Goal: Transaction & Acquisition: Obtain resource

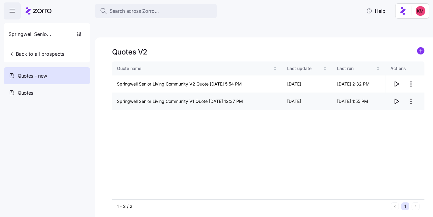
click at [393, 98] on icon "button" at bounding box center [396, 101] width 7 height 7
click at [390, 93] on td at bounding box center [405, 101] width 39 height 17
click at [397, 98] on icon "button" at bounding box center [396, 101] width 7 height 7
click at [396, 80] on icon "button" at bounding box center [396, 83] width 7 height 7
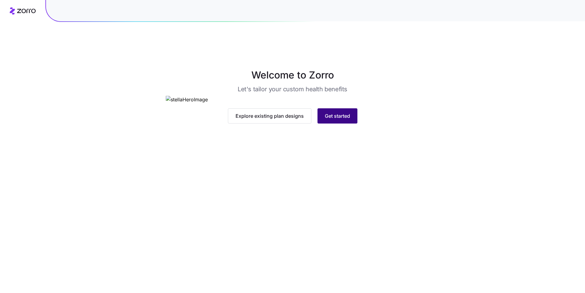
click at [335, 124] on button "Get started" at bounding box center [337, 115] width 40 height 15
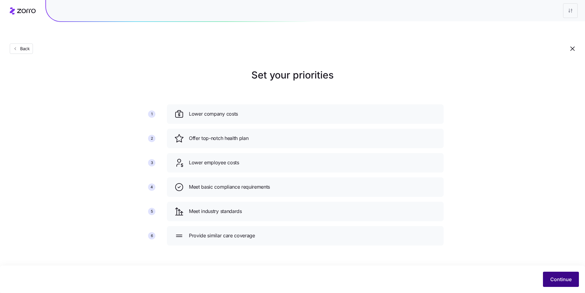
click at [552, 276] on span "Continue" at bounding box center [560, 279] width 21 height 7
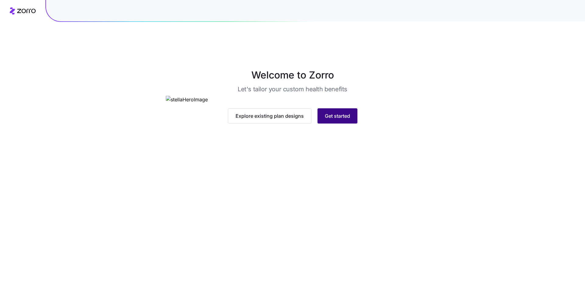
drag, startPoint x: 299, startPoint y: 200, endPoint x: 324, endPoint y: 218, distance: 30.8
click at [299, 104] on img at bounding box center [293, 100] width 254 height 8
click at [325, 120] on span "Get started" at bounding box center [337, 115] width 25 height 7
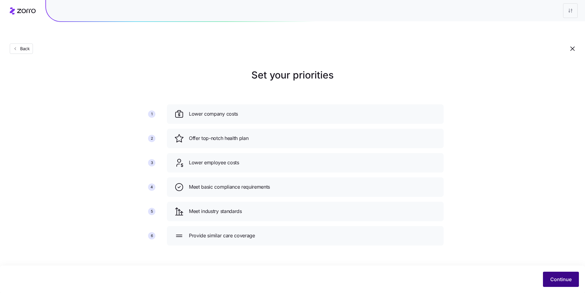
click at [560, 284] on button "Continue" at bounding box center [561, 279] width 36 height 15
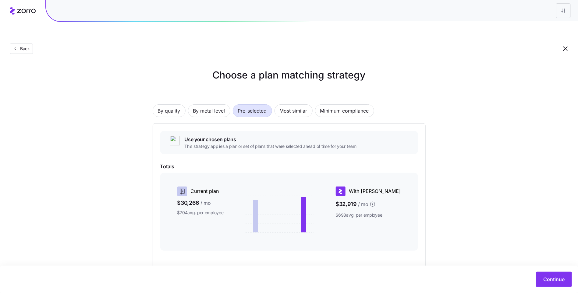
click at [519, 223] on div "Choose a plan matching strategy By quality By metal level Pre-selected Most sim…" at bounding box center [289, 194] width 578 height 252
click at [555, 273] on button "Continue" at bounding box center [554, 279] width 36 height 15
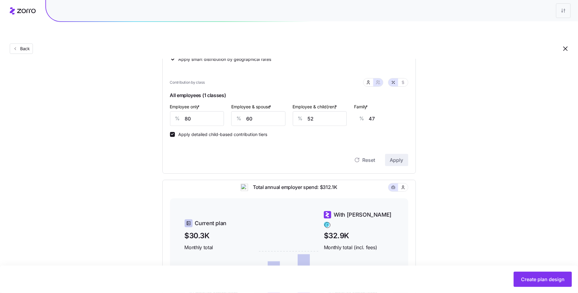
scroll to position [215, 0]
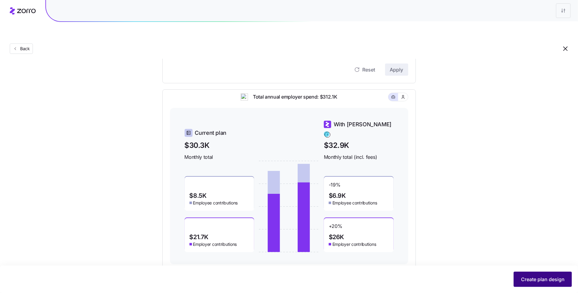
click at [527, 278] on span "Create plan design" at bounding box center [543, 279] width 44 height 7
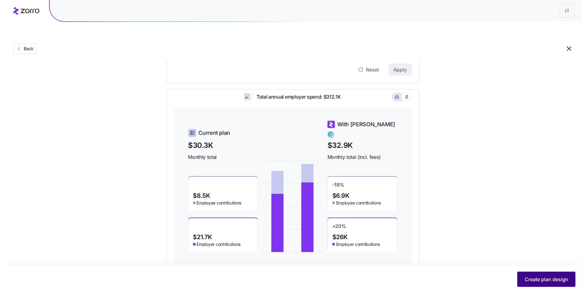
scroll to position [0, 0]
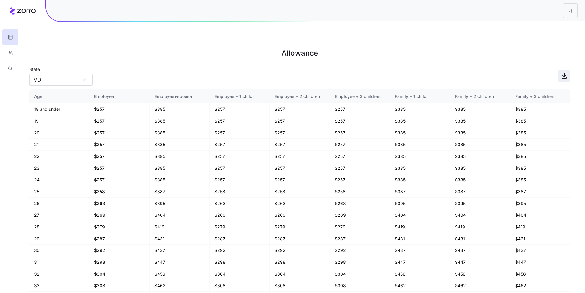
click at [568, 70] on span "button" at bounding box center [564, 76] width 12 height 12
click at [8, 54] on icon "button" at bounding box center [10, 53] width 5 height 6
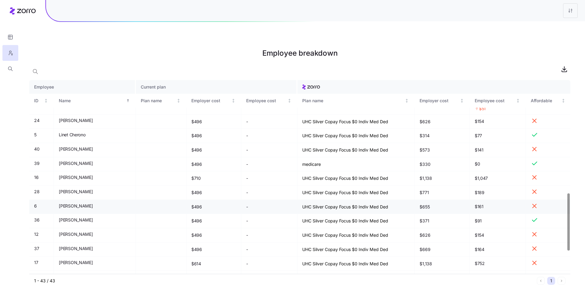
scroll to position [368, 0]
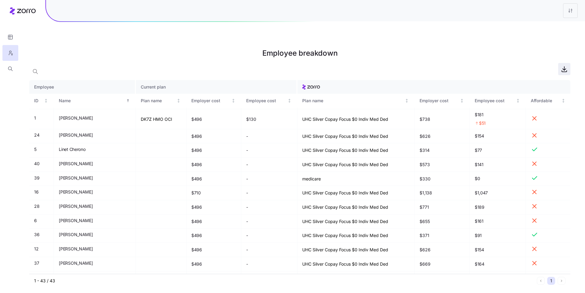
click at [562, 66] on icon "button" at bounding box center [564, 69] width 7 height 7
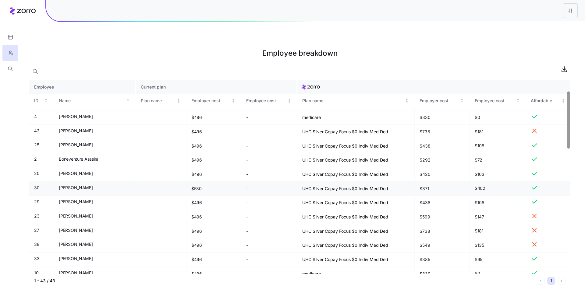
scroll to position [0, 0]
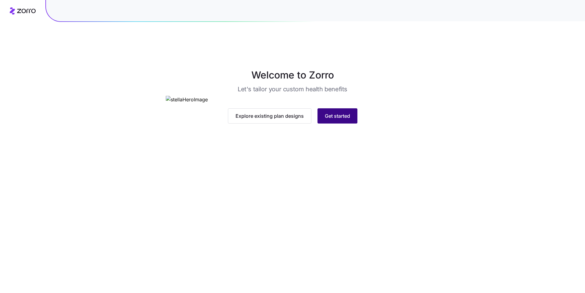
click at [331, 120] on span "Get started" at bounding box center [337, 115] width 25 height 7
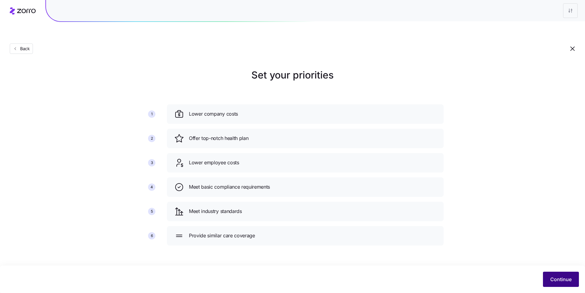
click at [561, 279] on span "Continue" at bounding box center [560, 279] width 21 height 7
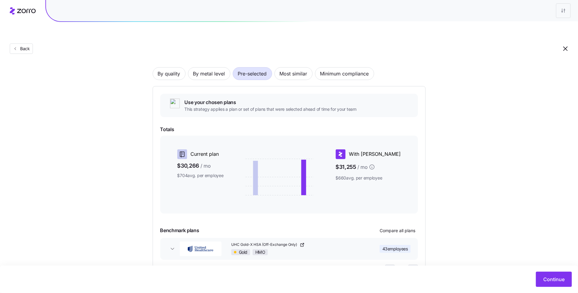
scroll to position [51, 0]
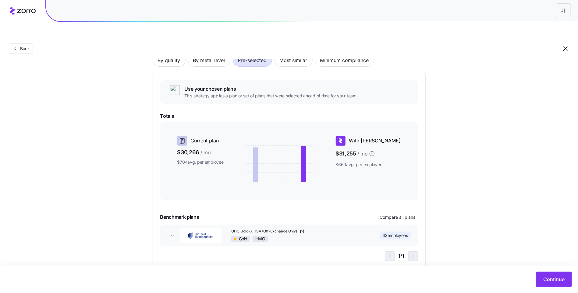
drag, startPoint x: 523, startPoint y: 255, endPoint x: 547, endPoint y: 268, distance: 27.4
click at [523, 255] on main "Choose a plan matching strategy By quality By metal level Pre-selected Most sim…" at bounding box center [289, 136] width 578 height 344
click at [551, 276] on button "Continue" at bounding box center [554, 279] width 36 height 15
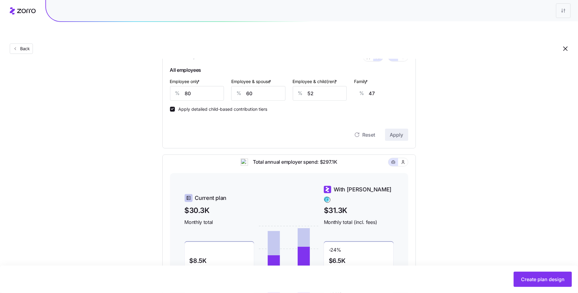
scroll to position [50, 0]
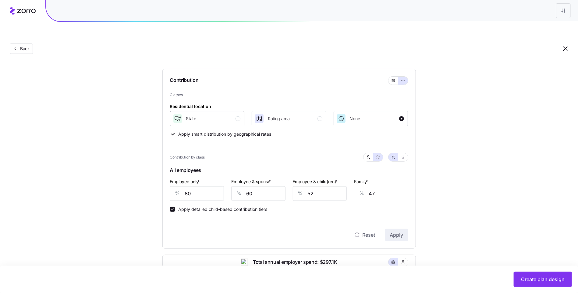
click at [229, 114] on div "State" at bounding box center [207, 119] width 68 height 10
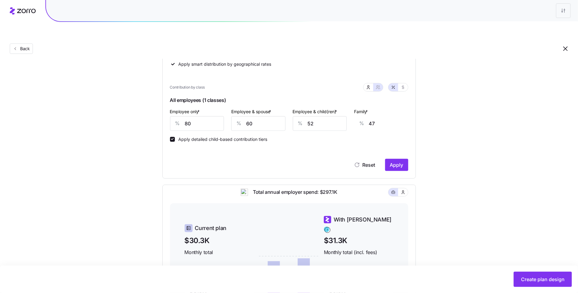
scroll to position [120, 0]
click at [403, 158] on div "Contribution Classes Residential location State Rating area None Apply smart di…" at bounding box center [288, 89] width 253 height 180
click at [399, 161] on span "Apply" at bounding box center [396, 164] width 13 height 7
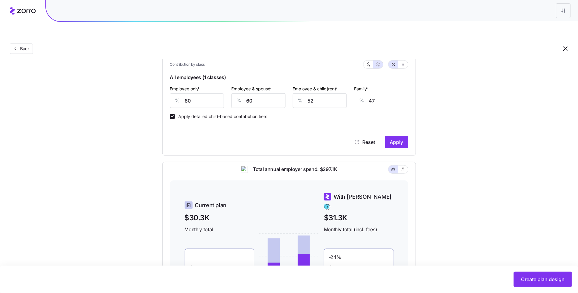
scroll to position [215, 0]
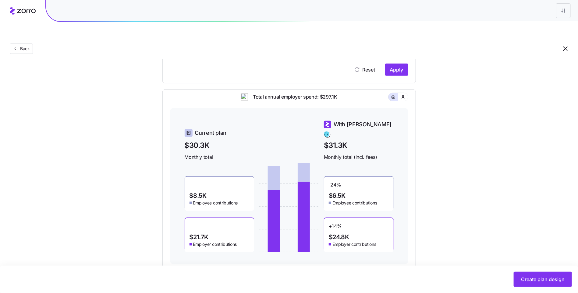
click at [520, 275] on button "Create plan design" at bounding box center [543, 279] width 58 height 15
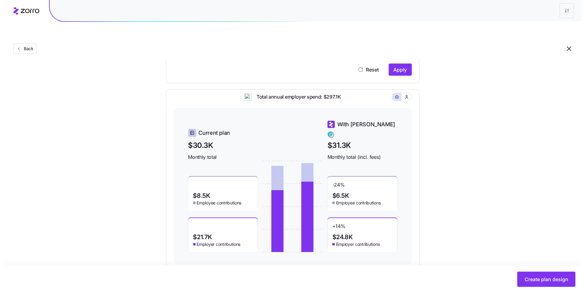
scroll to position [0, 0]
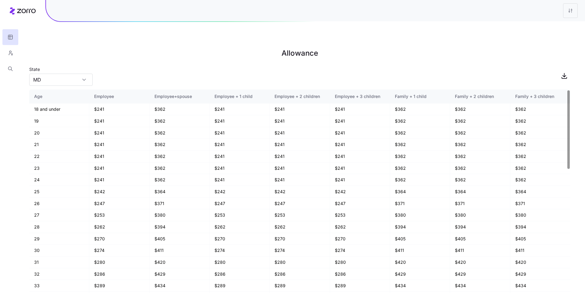
click at [550, 66] on div "State MD" at bounding box center [299, 76] width 541 height 21
click at [565, 72] on icon "button" at bounding box center [564, 75] width 7 height 7
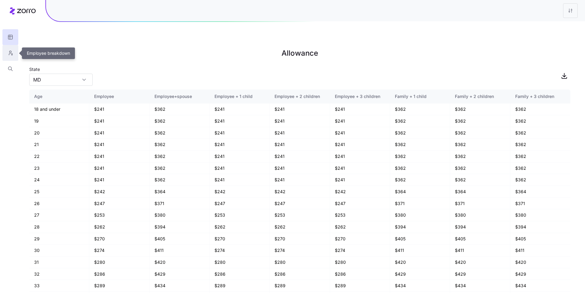
click at [15, 51] on button "button" at bounding box center [10, 53] width 16 height 16
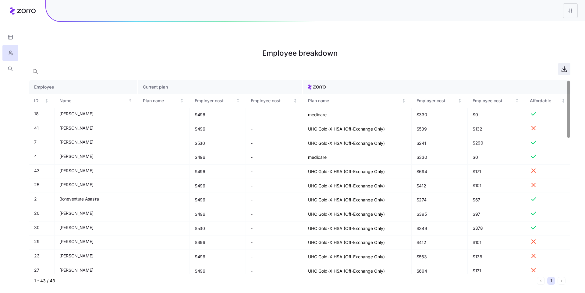
click at [568, 63] on span "button" at bounding box center [564, 69] width 12 height 12
click at [9, 39] on icon "button" at bounding box center [10, 37] width 5 height 6
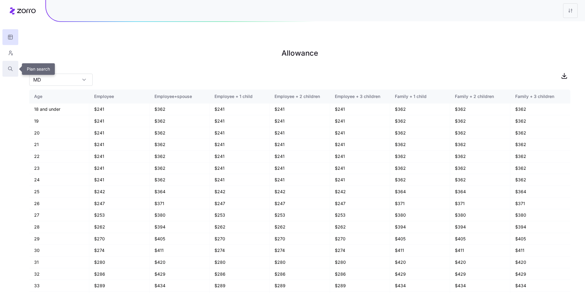
click at [6, 71] on button "button" at bounding box center [10, 69] width 16 height 16
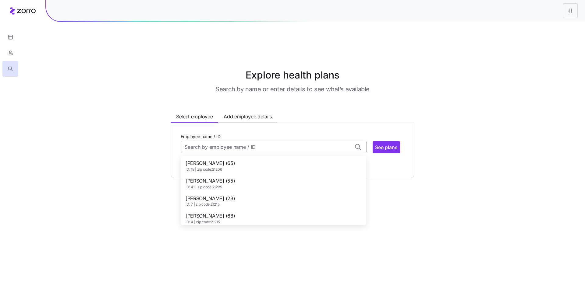
click at [209, 141] on input "Employee name / ID" at bounding box center [274, 147] width 186 height 12
click at [226, 157] on div "Anita Green (65) ID: 18 | zip code: 21206" at bounding box center [273, 166] width 183 height 18
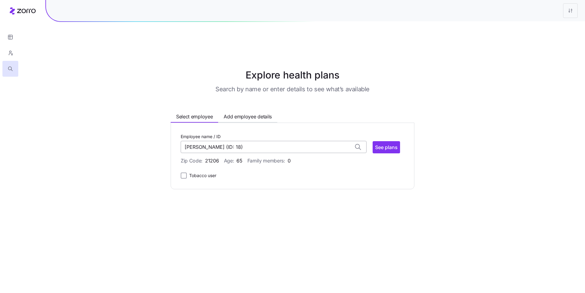
click at [230, 141] on input "Anita Green (ID: 18)" at bounding box center [274, 147] width 186 height 12
type input "Anita Green"
click at [270, 112] on button "Add employee details" at bounding box center [247, 117] width 59 height 10
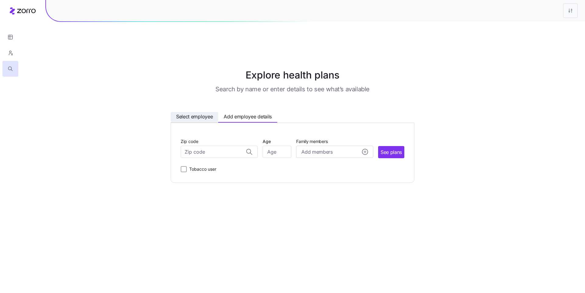
click at [178, 113] on span "Select employee" at bounding box center [194, 117] width 37 height 8
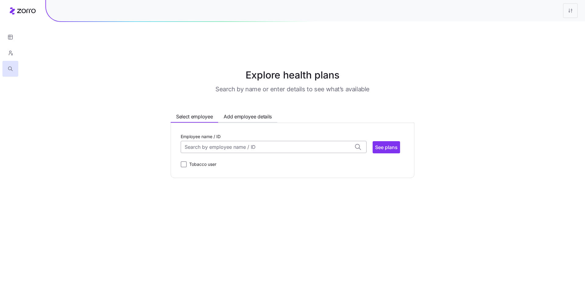
click at [205, 141] on input "Employee name / ID" at bounding box center [274, 147] width 186 height 12
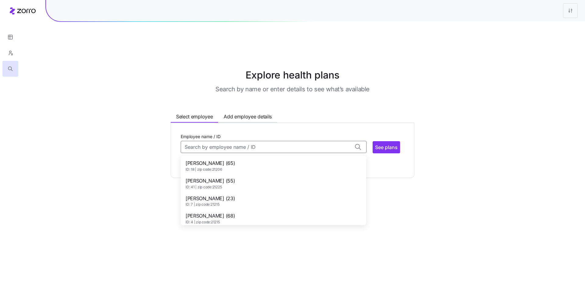
click at [230, 195] on span "Anna-Kaye Davis (23)" at bounding box center [210, 199] width 49 height 8
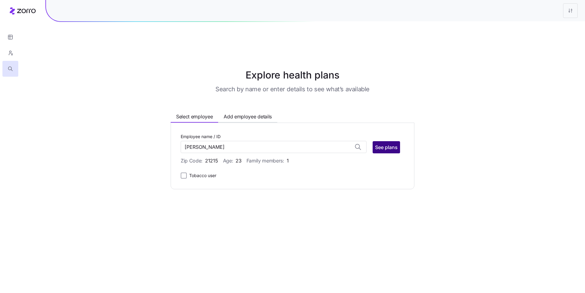
click at [382, 144] on span "See plans" at bounding box center [386, 147] width 23 height 7
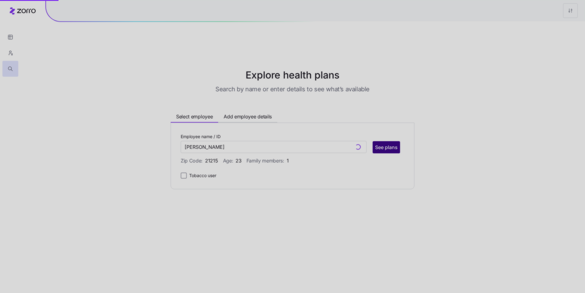
type input "Anna-Kaye Davis (ID: 7)"
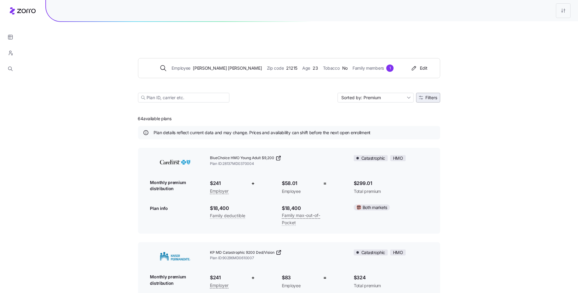
click at [417, 93] on button "Filters" at bounding box center [428, 98] width 24 height 10
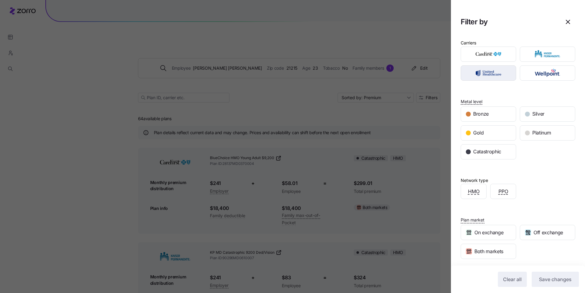
click at [487, 70] on img "button" at bounding box center [488, 73] width 45 height 12
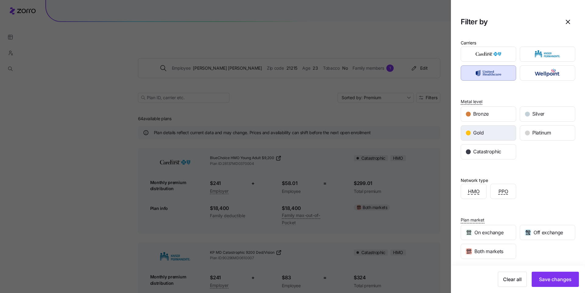
click at [487, 130] on div "Gold" at bounding box center [488, 133] width 55 height 15
click at [536, 273] on button "Save changes" at bounding box center [555, 279] width 47 height 15
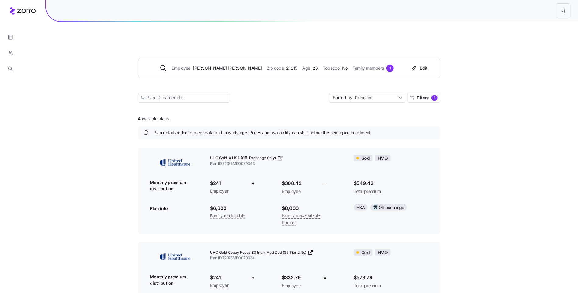
click at [279, 155] on icon at bounding box center [280, 158] width 6 height 6
drag, startPoint x: 485, startPoint y: 121, endPoint x: 462, endPoint y: 96, distance: 34.1
click at [485, 121] on div "Employee Anna-Kaye Davis Zip code 21215 Age 23 Tobacco No Family members 1 Edit…" at bounding box center [289, 266] width 578 height 504
click at [433, 95] on div "2" at bounding box center [434, 98] width 6 height 6
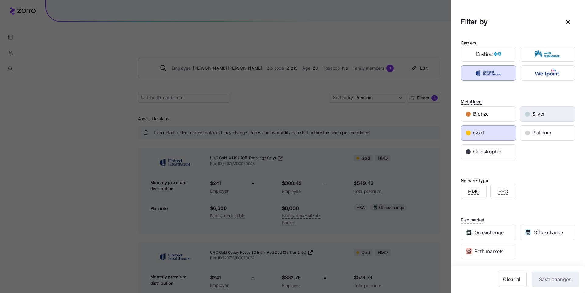
click at [529, 119] on div "Silver" at bounding box center [547, 114] width 55 height 15
click at [497, 133] on div "Gold" at bounding box center [488, 133] width 55 height 15
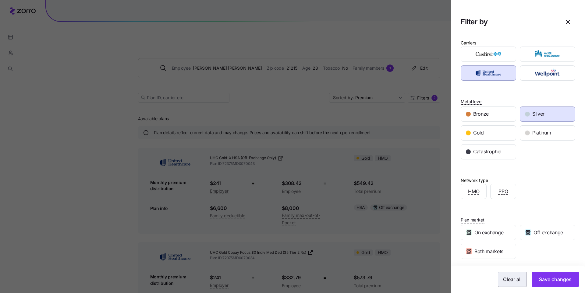
click at [536, 273] on button "Save changes" at bounding box center [555, 279] width 47 height 15
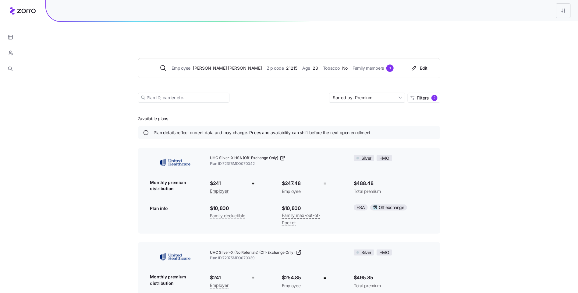
scroll to position [282, 0]
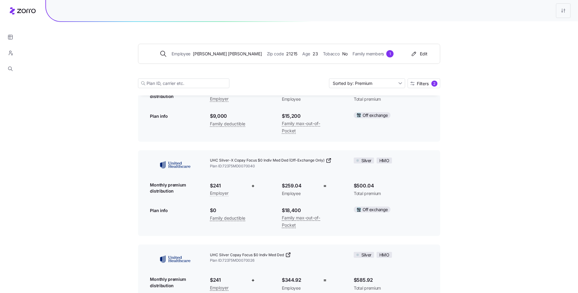
click at [292, 252] on link "UHC Silver Copay Focus $0 Indiv Med Ded" at bounding box center [277, 255] width 134 height 6
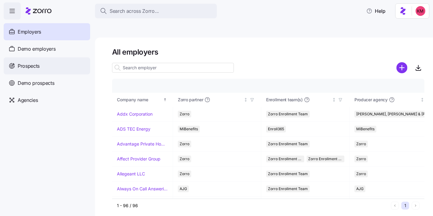
click at [60, 70] on div "Prospects" at bounding box center [47, 65] width 87 height 17
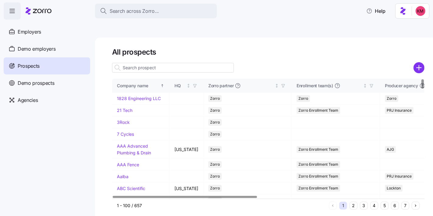
click at [172, 63] on input at bounding box center [173, 68] width 122 height 10
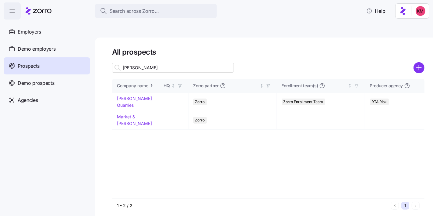
click at [154, 63] on input "johnson" at bounding box center [173, 68] width 122 height 10
type input "johnson"
click at [139, 96] on link "Johnson Quarries" at bounding box center [134, 102] width 35 height 12
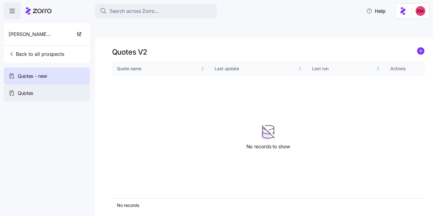
click at [25, 96] on span "Quotes" at bounding box center [26, 93] width 16 height 8
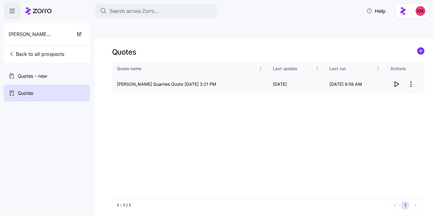
click at [398, 82] on icon "button" at bounding box center [397, 84] width 4 height 5
click at [409, 68] on html "Search across Zorro... Help Johnson Quarries Back to all prospects Quotes - new…" at bounding box center [216, 136] width 433 height 273
click at [377, 88] on div "Edit quote" at bounding box center [387, 85] width 56 height 10
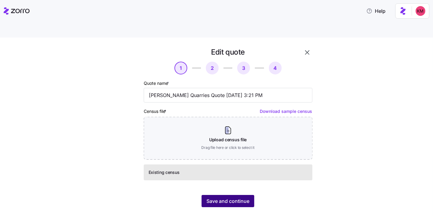
click at [240, 197] on span "Save and continue" at bounding box center [228, 200] width 43 height 7
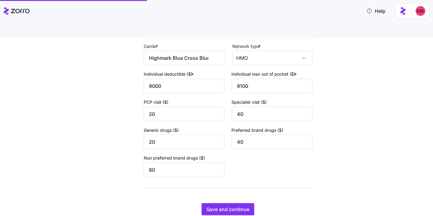
scroll to position [259, 0]
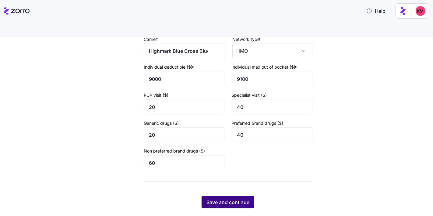
click at [228, 196] on button "Save and continue" at bounding box center [228, 202] width 53 height 12
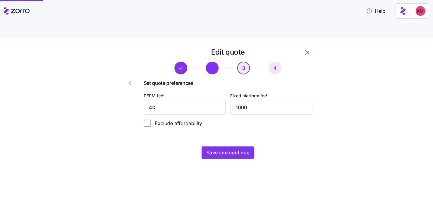
scroll to position [0, 0]
click at [232, 149] on span "Save and continue" at bounding box center [228, 152] width 43 height 7
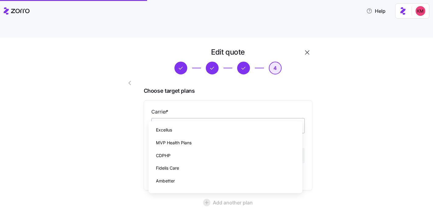
click at [204, 118] on input "Carrier *" at bounding box center [228, 125] width 154 height 15
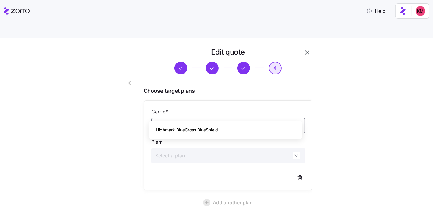
click at [192, 130] on span "Highmark BlueCross BlueShield" at bounding box center [187, 129] width 62 height 7
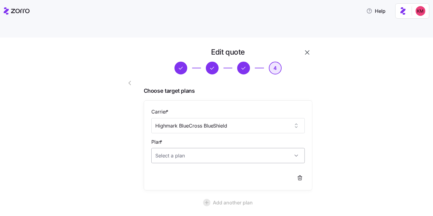
type input "Highmark BlueCross BlueShield"
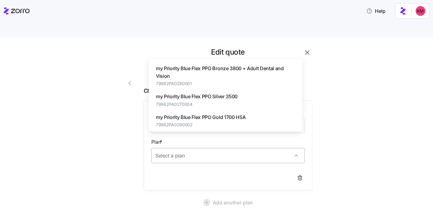
click at [189, 148] on input "Plan *" at bounding box center [228, 155] width 154 height 15
paste input "my Priority Blue Flex PPO Gold 1500"
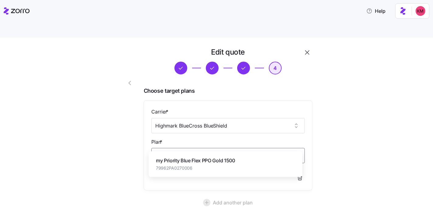
click at [187, 163] on span "my Priority Blue Flex PPO Gold 1500" at bounding box center [195, 161] width 79 height 8
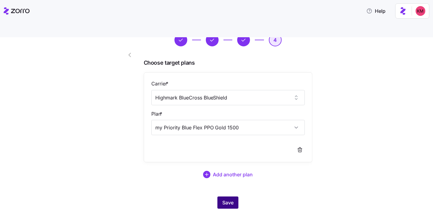
scroll to position [28, 0]
type input "my Priority Blue Flex PPO Gold 1500"
click at [225, 199] on span "Save" at bounding box center [227, 202] width 11 height 7
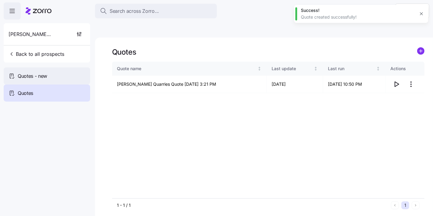
click at [51, 73] on div "Quotes - new" at bounding box center [47, 75] width 87 height 17
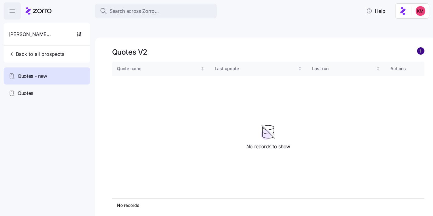
click at [422, 48] on circle "add icon" at bounding box center [421, 51] width 7 height 7
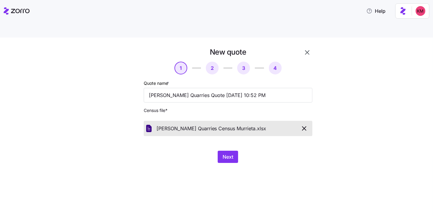
click at [225, 133] on div "New quote 1 2 3 4 Quote name * Johnson Quarries Quote 09/15/2025 10:52 PM Censu…" at bounding box center [228, 105] width 174 height 120
click at [229, 153] on span "Next" at bounding box center [228, 156] width 11 height 7
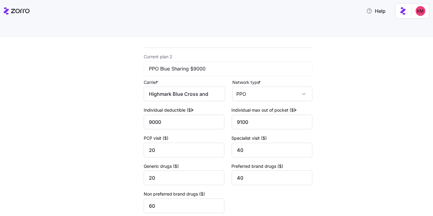
scroll to position [259, 0]
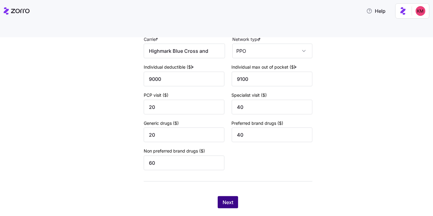
click at [225, 198] on span "Next" at bounding box center [228, 201] width 11 height 7
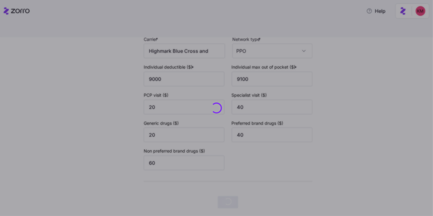
scroll to position [0, 0]
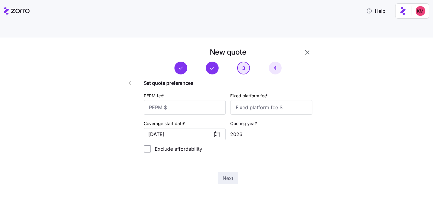
click at [197, 92] on div "PEPM fee *" at bounding box center [185, 103] width 82 height 23
click at [196, 100] on input "PEPM fee *" at bounding box center [185, 107] width 82 height 15
type input "40"
type input "1000"
click at [224, 151] on div "New quote 3 4 Set quote preferences PEPM fee * 40 Fixed platform fee * 1000 Cov…" at bounding box center [228, 116] width 174 height 142
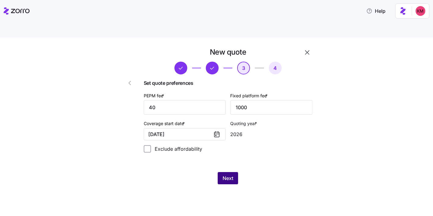
click at [222, 172] on button "Next" at bounding box center [228, 178] width 20 height 12
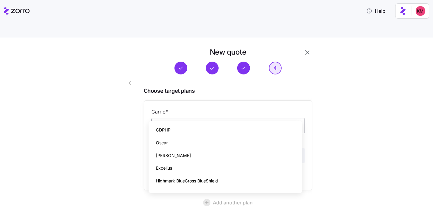
click at [197, 118] on input "Carrier *" at bounding box center [228, 125] width 154 height 15
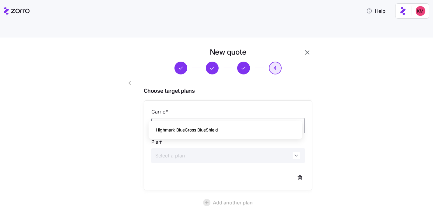
click at [234, 124] on div "Highmark BlueCross BlueShield" at bounding box center [225, 129] width 149 height 13
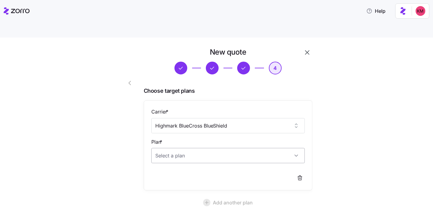
type input "Highmark BlueCross BlueShield"
click at [222, 148] on input "Plan *" at bounding box center [228, 155] width 154 height 15
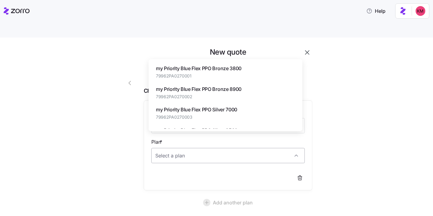
paste input "my Priority Blue Flex PPO Gold 1500"
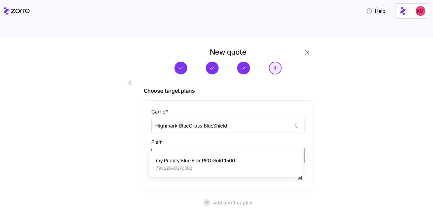
click at [220, 164] on div "my Priority Blue Flex PPO Gold 1500 79962PA0270006" at bounding box center [195, 164] width 79 height 14
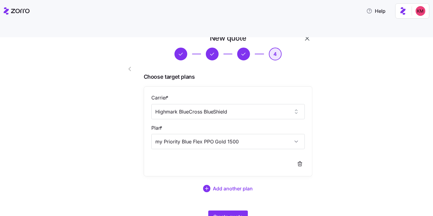
scroll to position [28, 0]
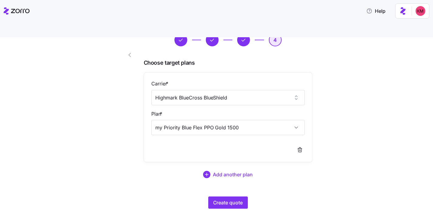
type input "my Priority Blue Flex PPO Gold 1500"
click at [216, 176] on div "New quote 4 Choose target plans Carrier * Highmark BlueCross BlueShield Plan * …" at bounding box center [228, 114] width 174 height 194
click at [216, 196] on button "Create quote" at bounding box center [228, 202] width 40 height 12
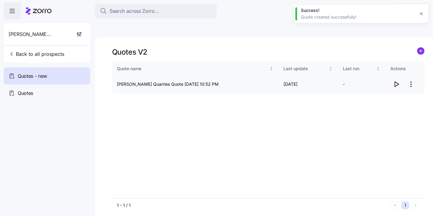
click at [399, 80] on icon "button" at bounding box center [396, 83] width 7 height 7
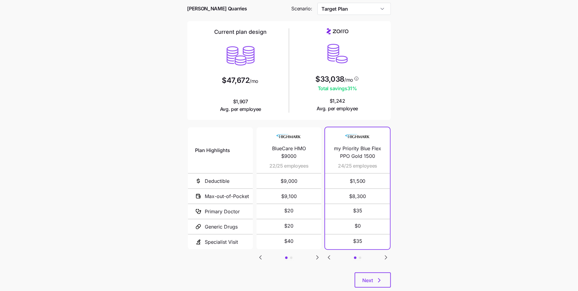
scroll to position [41, 0]
click at [356, 144] on span "my Priority Blue Flex PPO Gold 1500" at bounding box center [357, 151] width 50 height 15
copy span "my Priority Blue Flex PPO Gold 1500"
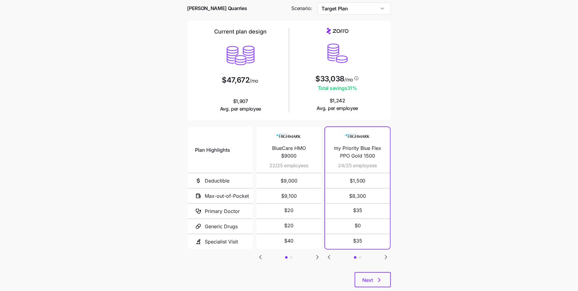
click at [415, 177] on main "Current plan vs. Zorro’s ICHRA recommendation See how your current plan measure…" at bounding box center [289, 139] width 578 height 333
click at [366, 272] on button "Next" at bounding box center [373, 279] width 36 height 15
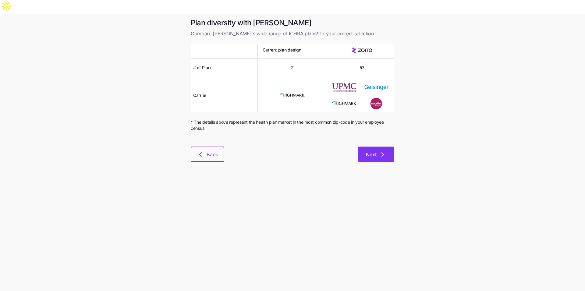
click at [377, 147] on button "Next" at bounding box center [376, 154] width 36 height 15
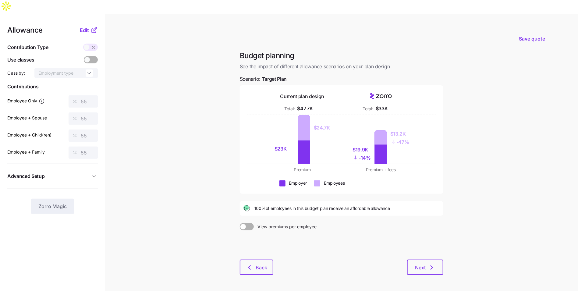
click at [255, 243] on div at bounding box center [342, 244] width 204 height 29
click at [253, 260] on button "Back" at bounding box center [257, 267] width 34 height 15
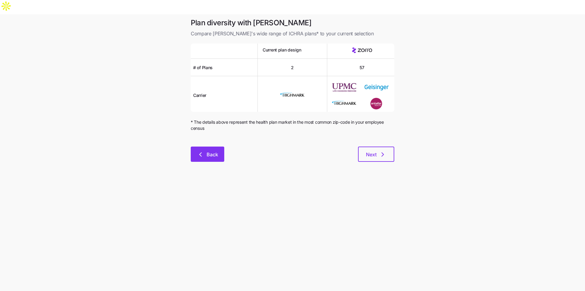
click at [203, 147] on button "Back" at bounding box center [208, 154] width 34 height 15
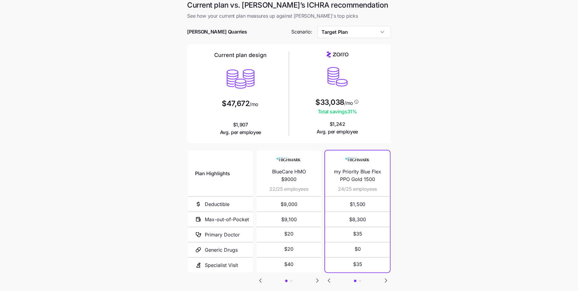
scroll to position [41, 0]
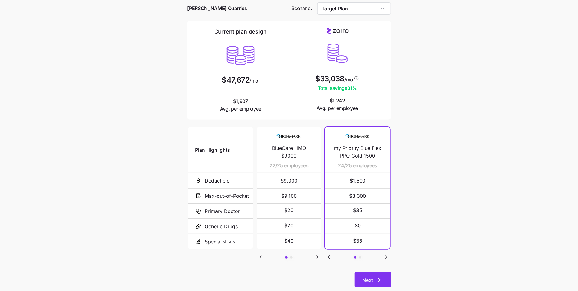
click at [380, 276] on icon "button" at bounding box center [379, 279] width 7 height 7
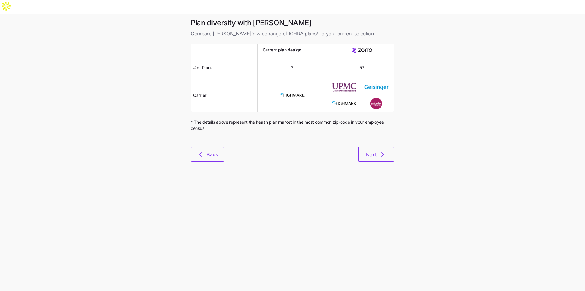
click at [371, 139] on div at bounding box center [293, 142] width 204 height 7
click at [371, 147] on button "Next" at bounding box center [376, 154] width 36 height 15
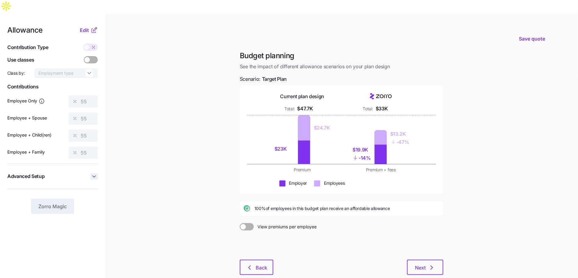
click at [96, 173] on icon "button" at bounding box center [94, 176] width 6 height 6
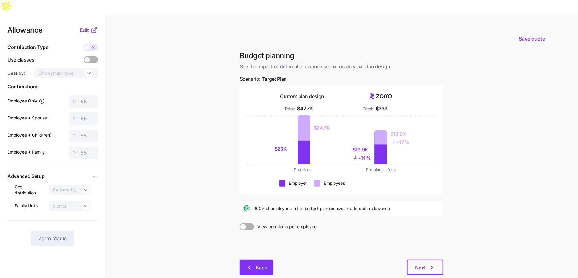
click at [249, 264] on icon "button" at bounding box center [249, 267] width 7 height 7
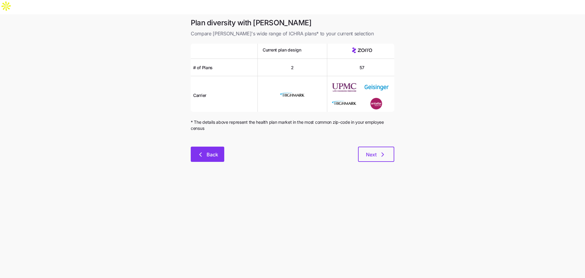
click at [215, 151] on span "Back" at bounding box center [213, 154] width 12 height 7
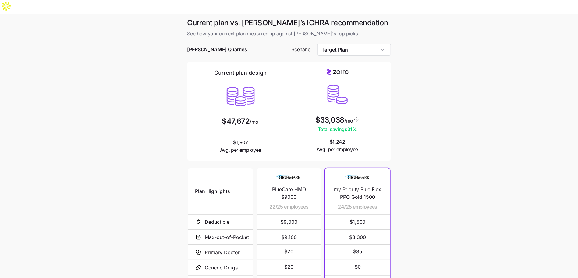
click at [370, 186] on span "my Priority Blue Flex PPO Gold 1500" at bounding box center [357, 193] width 50 height 15
copy span "my Priority Blue Flex PPO Gold 1500"
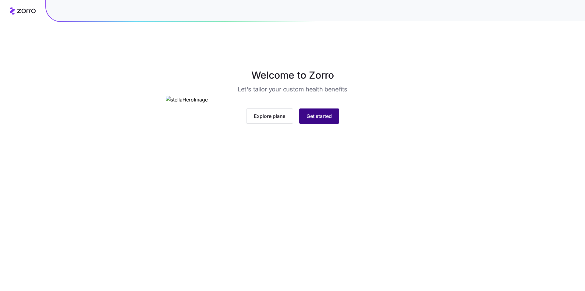
click at [306, 120] on span "Get started" at bounding box center [318, 115] width 25 height 7
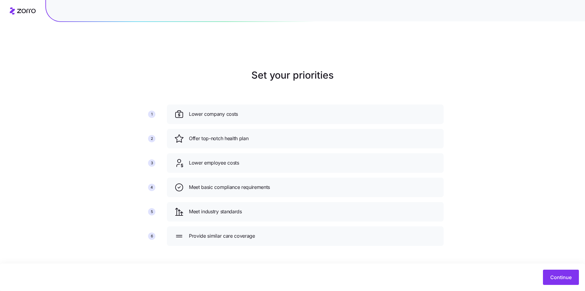
click at [567, 287] on div "Continue" at bounding box center [292, 277] width 585 height 27
click at [565, 284] on button "Continue" at bounding box center [561, 277] width 36 height 15
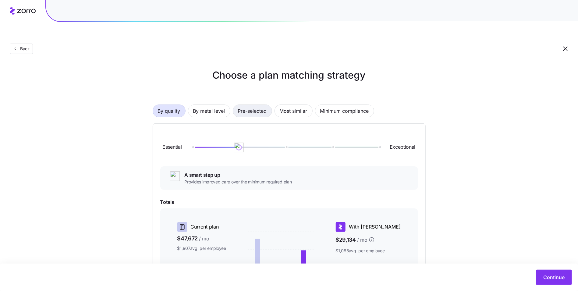
click at [258, 105] on span "Pre-selected" at bounding box center [252, 111] width 29 height 12
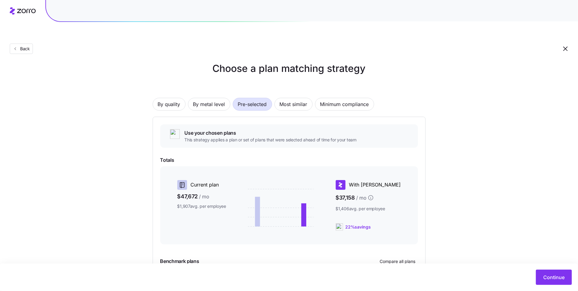
scroll to position [2, 0]
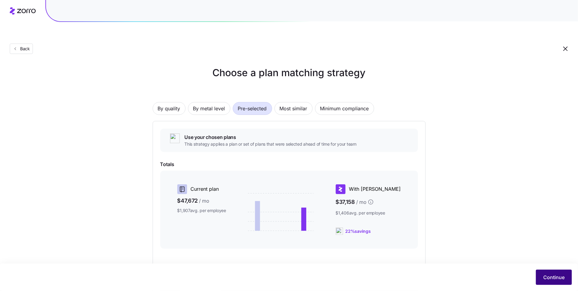
click at [548, 275] on span "Continue" at bounding box center [553, 277] width 21 height 7
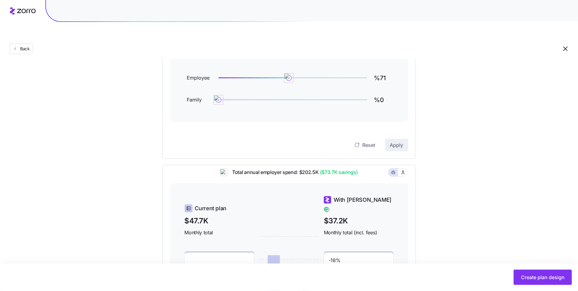
scroll to position [7, 0]
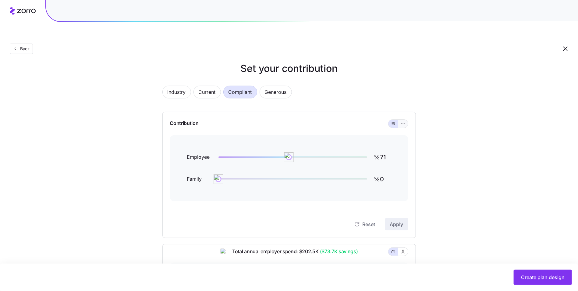
click at [404, 120] on button "button" at bounding box center [403, 124] width 10 height 8
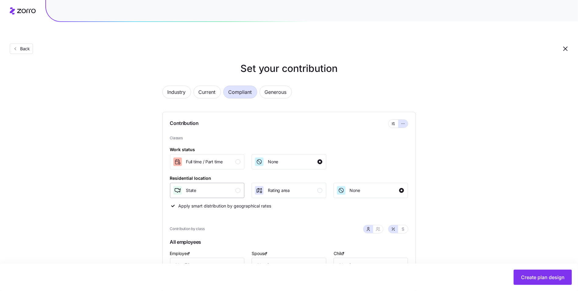
click at [220, 186] on div "State" at bounding box center [207, 191] width 68 height 10
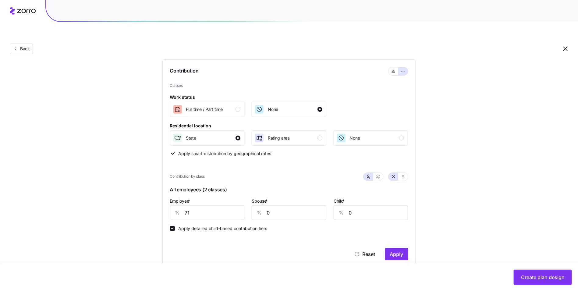
scroll to position [82, 0]
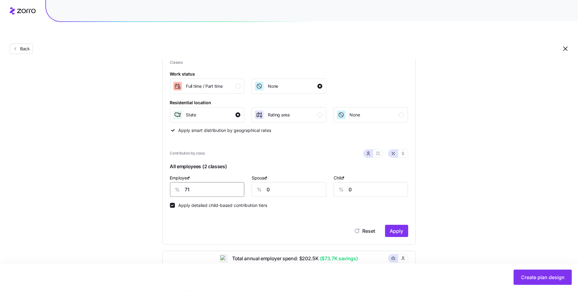
click at [217, 182] on input "71" at bounding box center [207, 189] width 75 height 15
type input "55"
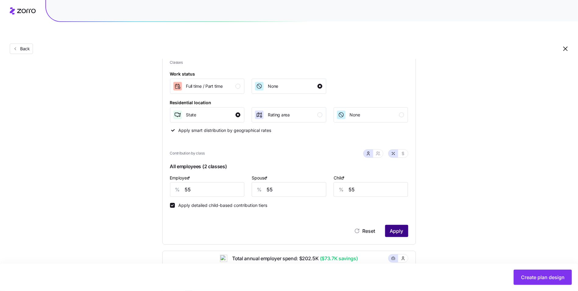
click at [398, 227] on span "Apply" at bounding box center [396, 230] width 13 height 7
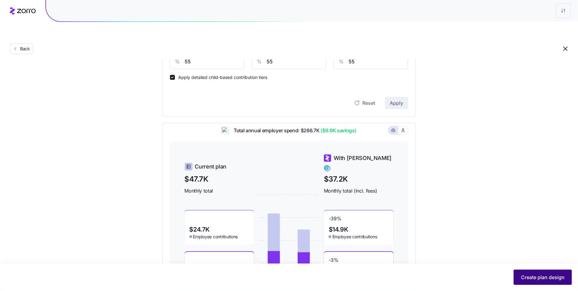
scroll to position [227, 0]
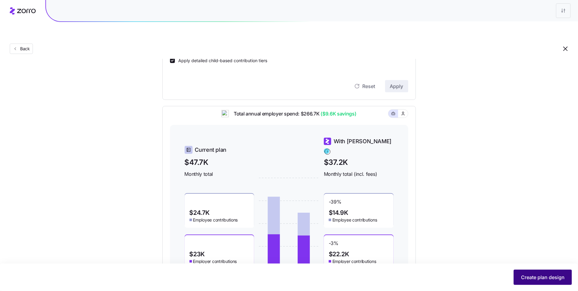
click at [526, 281] on button "Create plan design" at bounding box center [543, 277] width 58 height 15
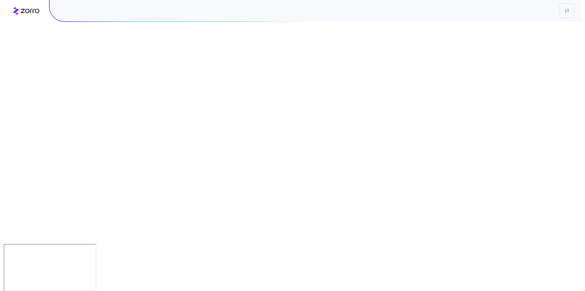
scroll to position [0, 0]
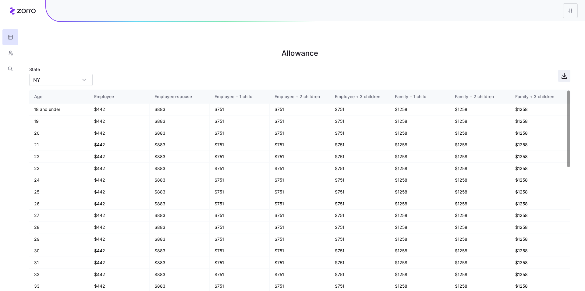
click at [564, 77] on icon "button" at bounding box center [564, 77] width 5 height 1
click at [7, 55] on button "button" at bounding box center [10, 53] width 16 height 16
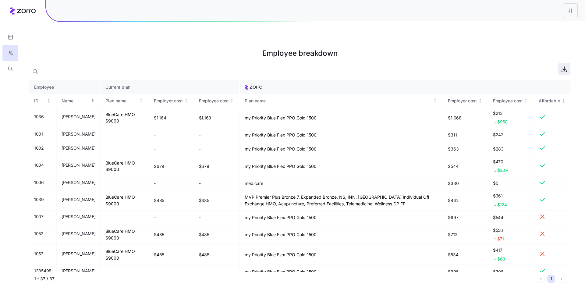
click at [566, 66] on icon "button" at bounding box center [564, 69] width 7 height 7
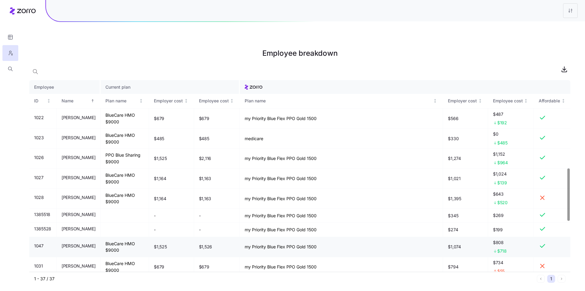
scroll to position [507, 0]
